Goal: Information Seeking & Learning: Learn about a topic

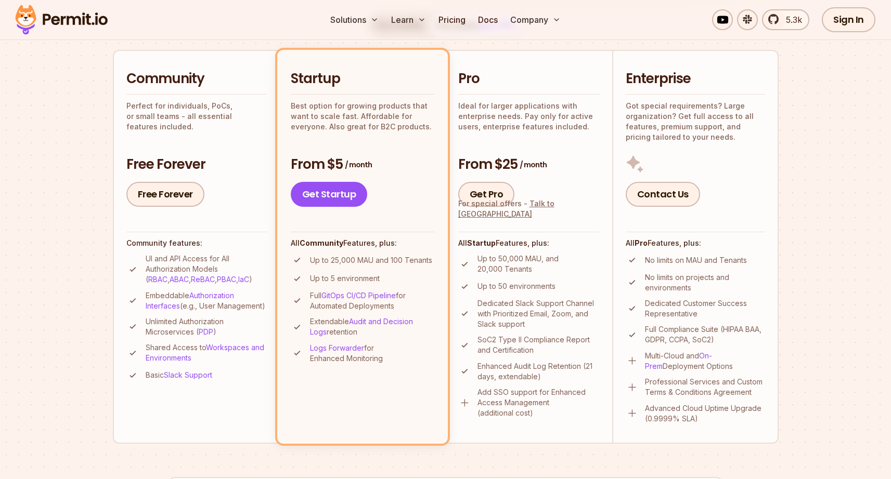
scroll to position [233, 0]
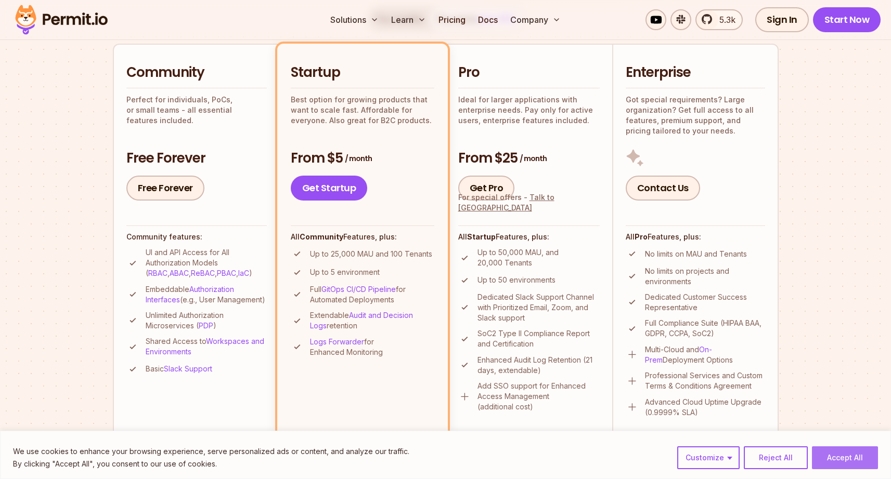
click at [848, 456] on button "Accept All" at bounding box center [844, 458] width 66 height 23
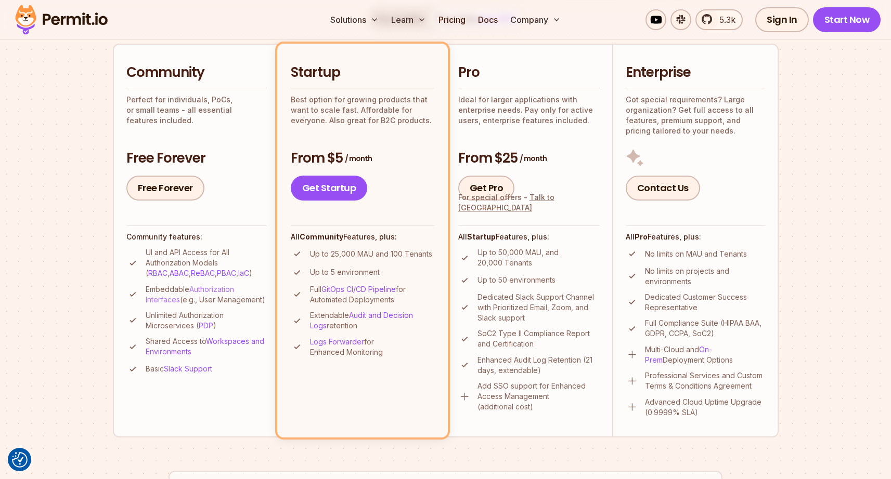
click at [225, 287] on link "Authorization Interfaces" at bounding box center [190, 294] width 88 height 19
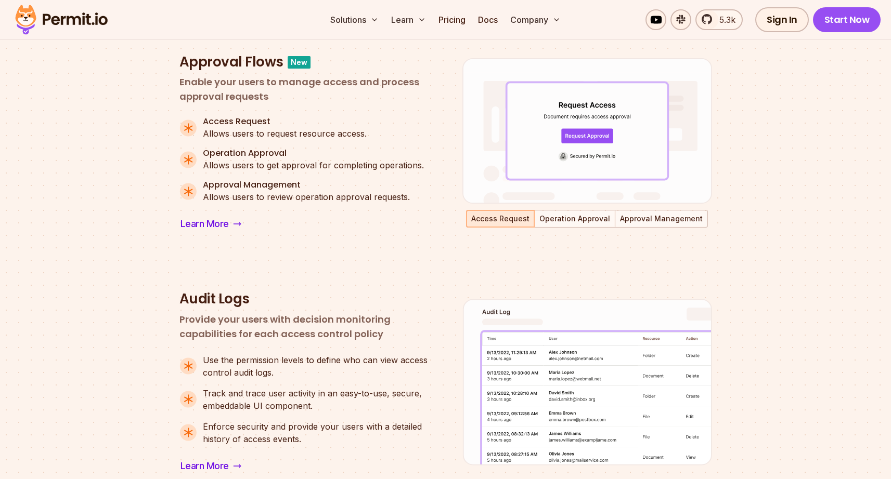
scroll to position [717, 0]
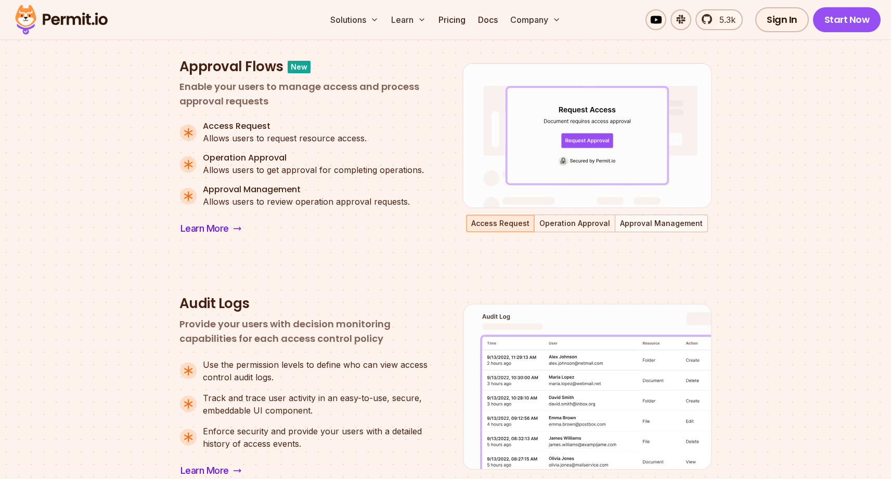
click at [567, 219] on button "Operation Approval" at bounding box center [574, 224] width 79 height 16
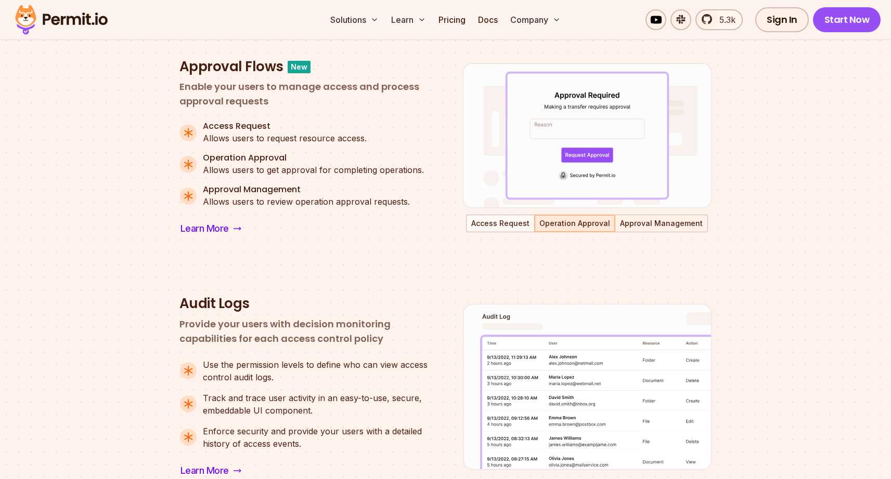
click at [639, 227] on button "Approval Management" at bounding box center [661, 224] width 91 height 16
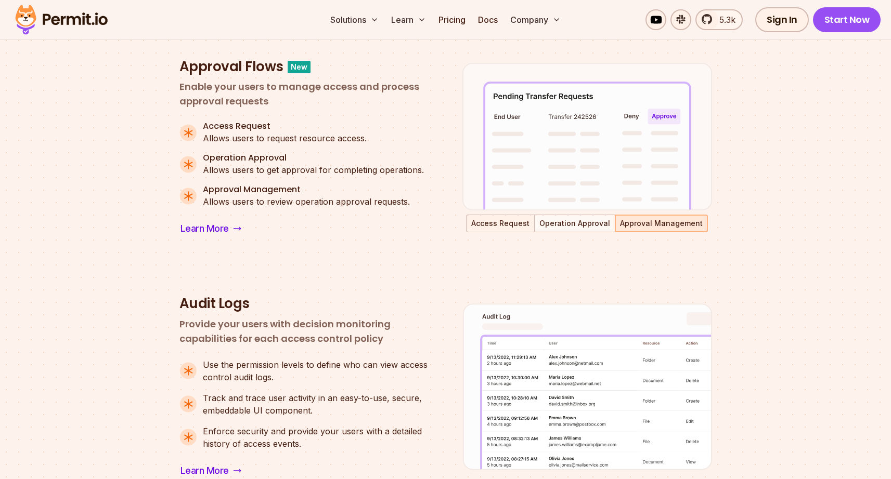
click at [496, 222] on button "Access Request" at bounding box center [500, 224] width 67 height 16
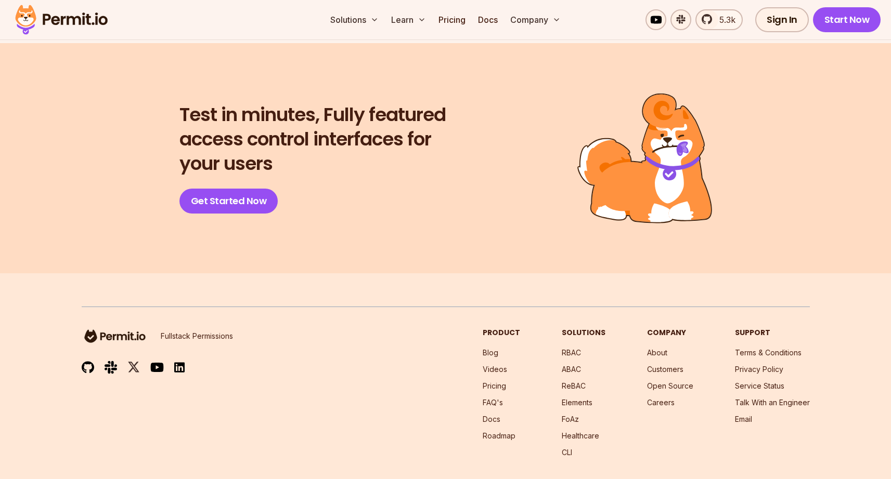
scroll to position [2360, 0]
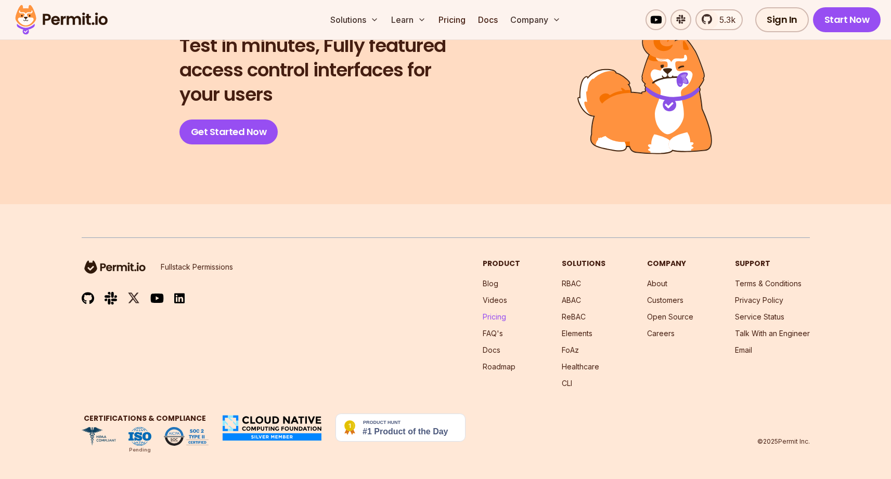
click at [499, 318] on link "Pricing" at bounding box center [493, 316] width 23 height 9
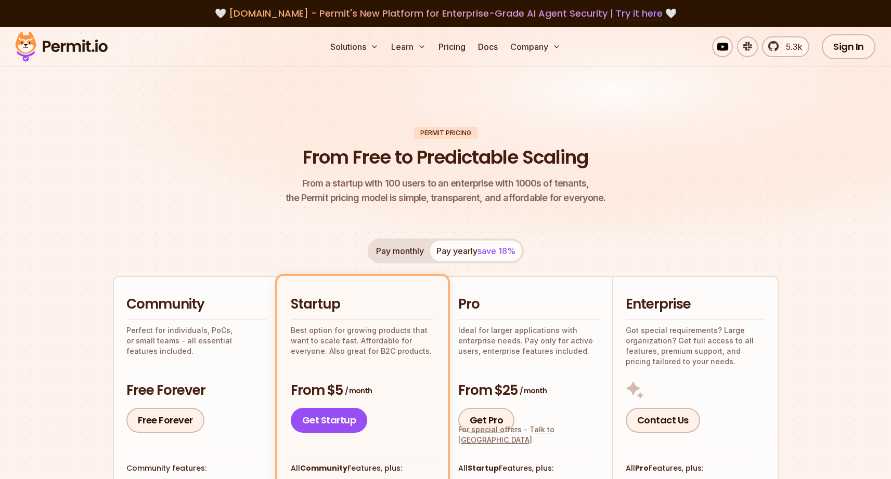
click at [406, 245] on button "Pay monthly" at bounding box center [400, 251] width 60 height 21
click at [461, 248] on button "Pay yearly save 18%" at bounding box center [475, 251] width 91 height 21
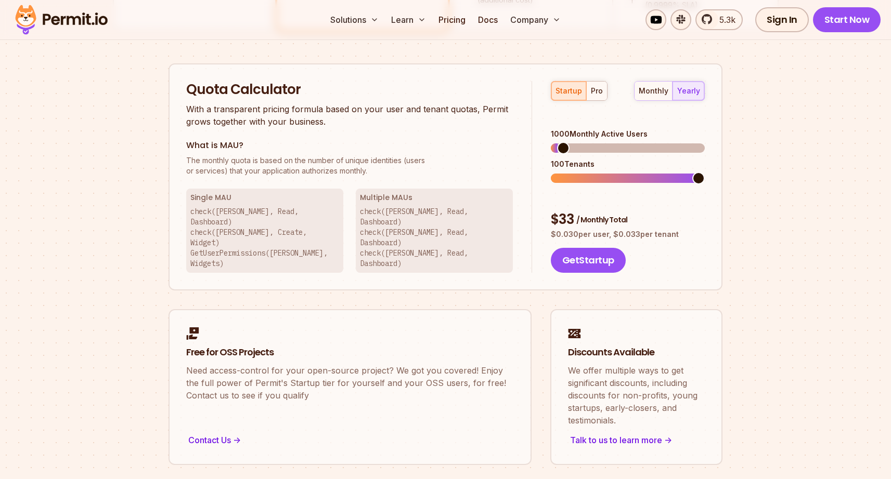
scroll to position [640, 0]
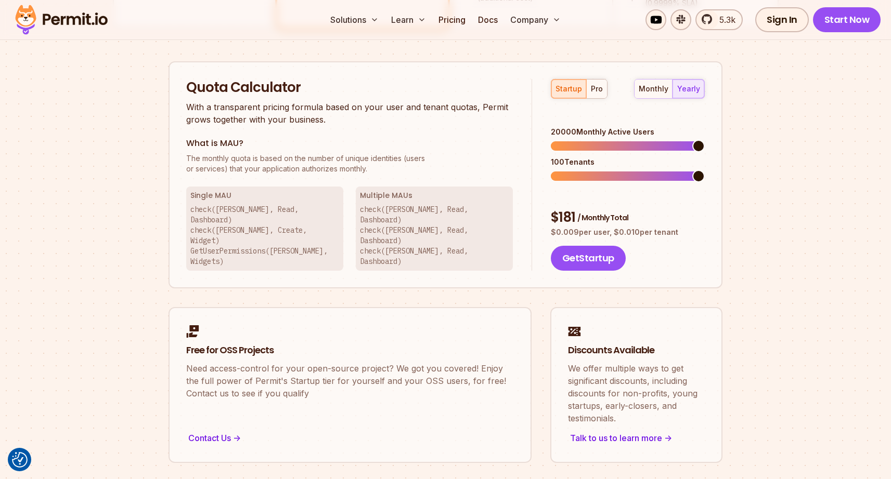
click at [704, 140] on span at bounding box center [698, 146] width 12 height 12
click at [413, 305] on link "Free for OSS Projects Need access-control for your open-source project? We got …" at bounding box center [349, 383] width 363 height 156
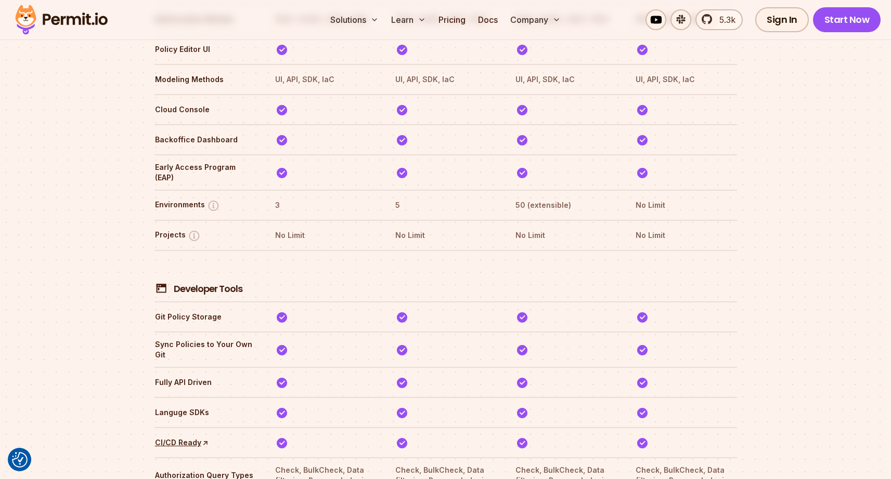
scroll to position [1712, 0]
